Goal: Find specific page/section: Find specific page/section

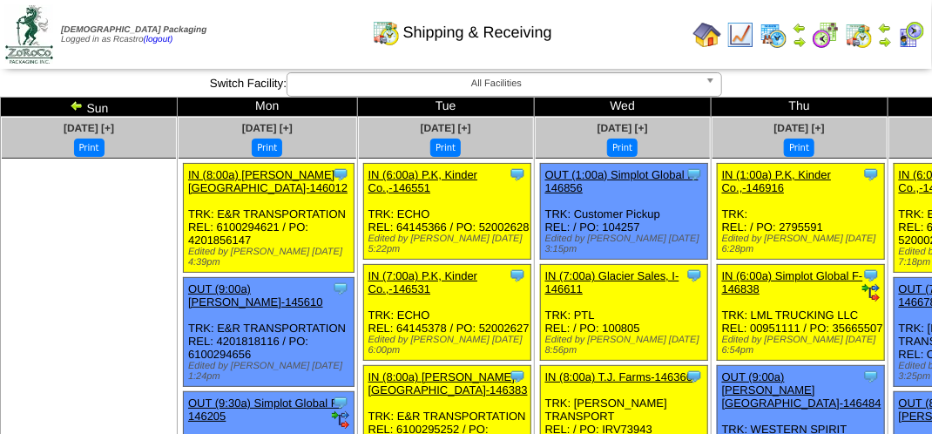
click at [282, 30] on div "Shipping & Receiving" at bounding box center [462, 27] width 532 height 48
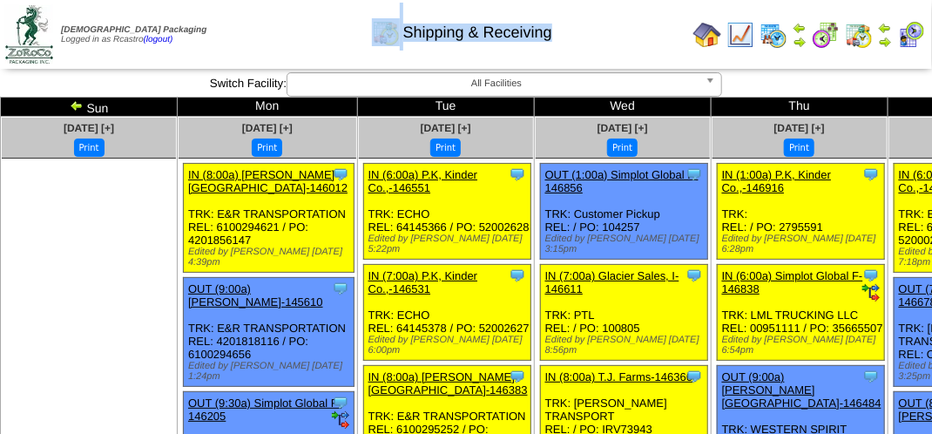
click at [282, 30] on div "Shipping & Receiving" at bounding box center [462, 27] width 532 height 48
click at [293, 37] on div "Shipping & Receiving" at bounding box center [462, 27] width 532 height 48
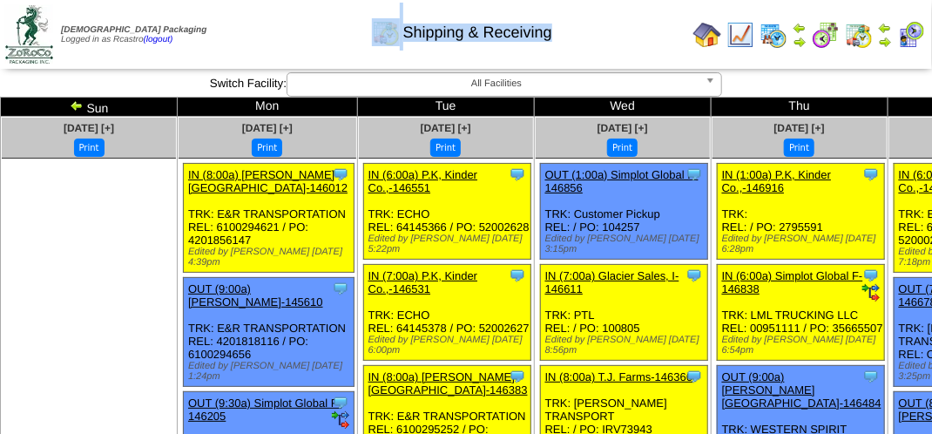
click at [293, 37] on div "Shipping & Receiving" at bounding box center [462, 27] width 532 height 48
click at [289, 33] on div "Shipping & Receiving" at bounding box center [462, 27] width 532 height 48
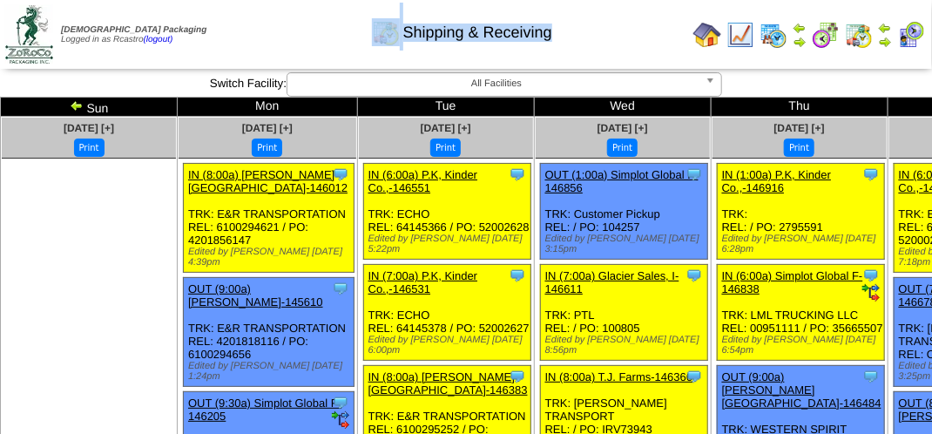
click at [260, 30] on div "Shipping & Receiving" at bounding box center [462, 27] width 532 height 48
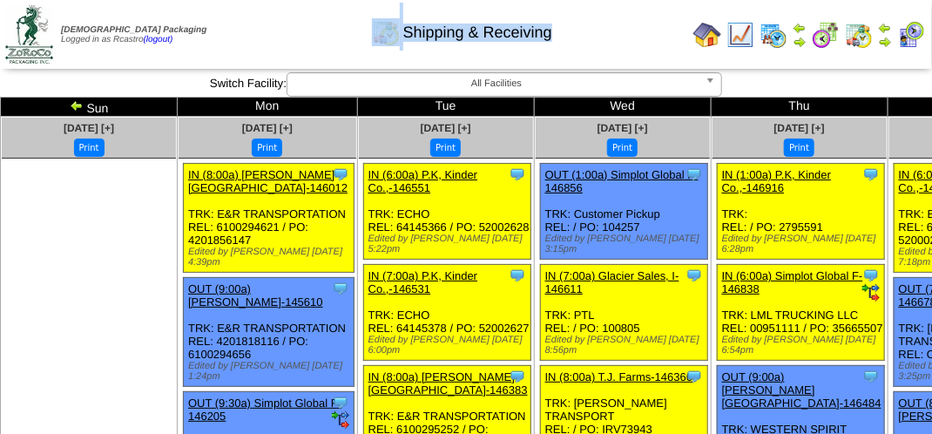
click at [260, 30] on div "Shipping & Receiving" at bounding box center [462, 27] width 532 height 48
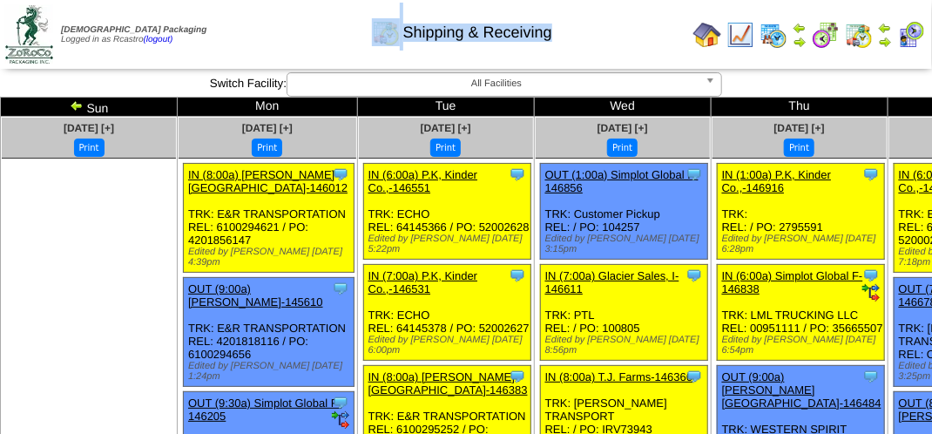
click at [260, 30] on div "Shipping & Receiving" at bounding box center [462, 27] width 532 height 48
click at [251, 30] on div "Shipping & Receiving" at bounding box center [462, 27] width 532 height 48
click at [560, 37] on div "Shipping & Receiving" at bounding box center [462, 27] width 532 height 48
click at [908, 33] on img at bounding box center [911, 35] width 28 height 28
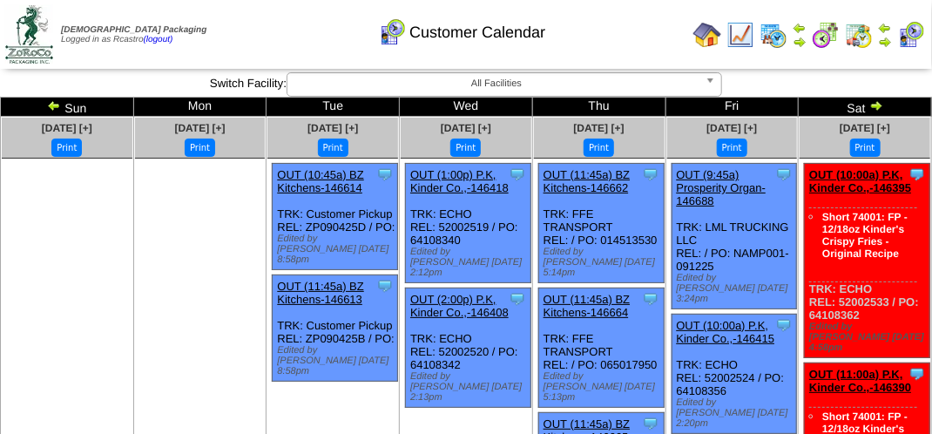
click at [257, 12] on div "Customer Calendar" at bounding box center [462, 27] width 532 height 48
drag, startPoint x: 258, startPoint y: 12, endPoint x: 249, endPoint y: 3, distance: 12.9
click at [259, 12] on div "Customer Calendar" at bounding box center [462, 27] width 532 height 48
click at [242, 4] on div "Customer Calendar" at bounding box center [462, 27] width 532 height 48
click at [254, 25] on div "Customer Calendar" at bounding box center [462, 27] width 532 height 48
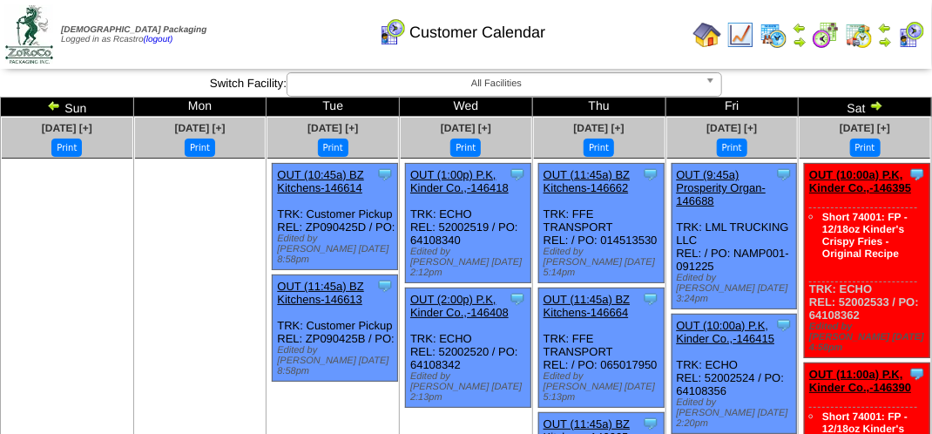
click at [256, 24] on div "Customer Calendar" at bounding box center [462, 27] width 532 height 48
drag, startPoint x: 256, startPoint y: 24, endPoint x: 254, endPoint y: 5, distance: 18.4
click at [257, 23] on div "Customer Calendar" at bounding box center [462, 27] width 532 height 48
drag, startPoint x: 606, startPoint y: 45, endPoint x: 595, endPoint y: 37, distance: 14.3
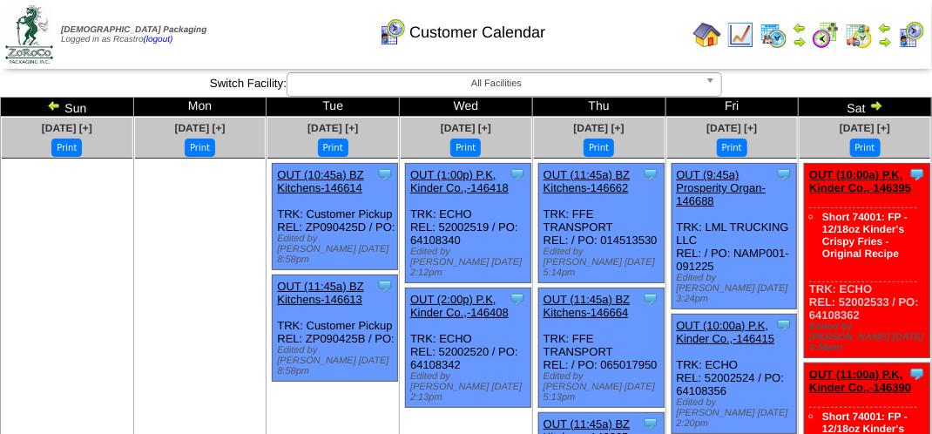
click at [606, 45] on div "Customer Calendar" at bounding box center [462, 27] width 532 height 48
